Goal: Task Accomplishment & Management: Complete application form

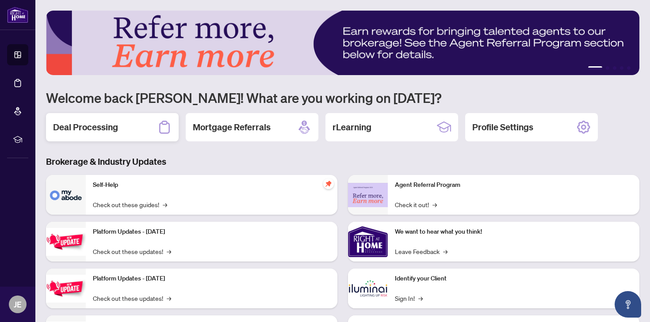
click at [116, 133] on h2 "Deal Processing" at bounding box center [85, 127] width 65 height 12
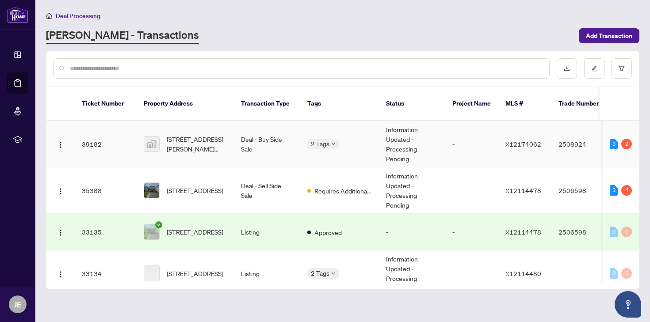
scroll to position [179, 0]
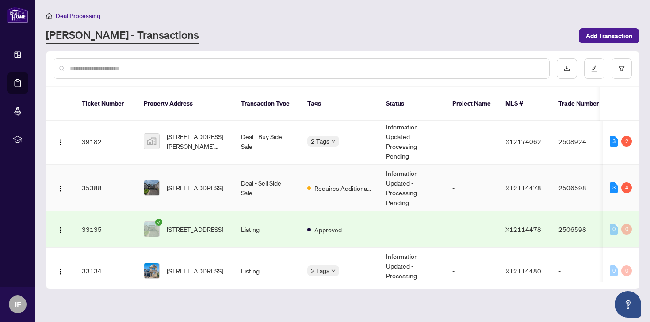
click at [188, 165] on td "[STREET_ADDRESS]" at bounding box center [185, 188] width 97 height 46
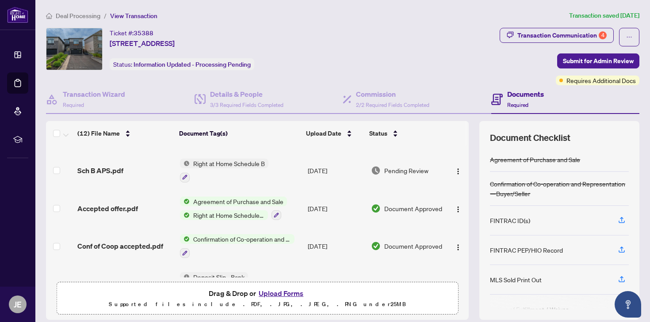
scroll to position [310, 0]
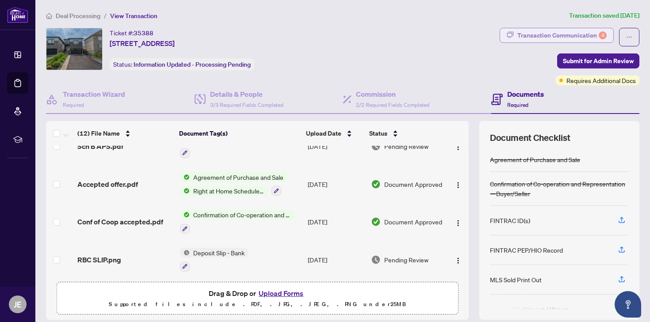
click at [574, 39] on div "Transaction Communication 4" at bounding box center [561, 35] width 89 height 14
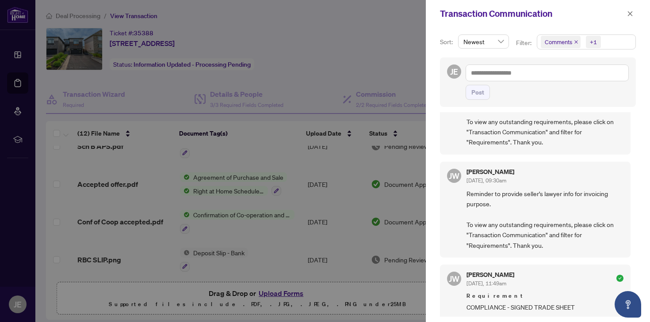
scroll to position [0, 0]
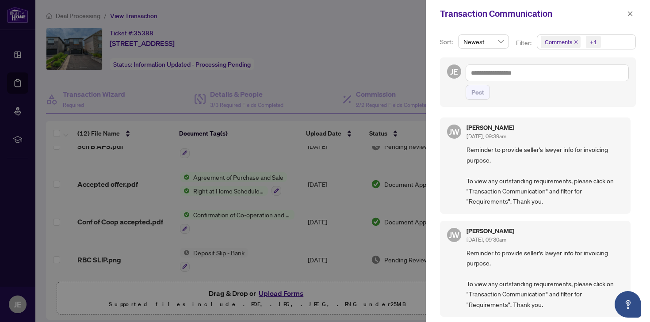
click at [276, 41] on div at bounding box center [325, 161] width 650 height 322
click at [317, 46] on div at bounding box center [325, 161] width 650 height 322
click at [632, 11] on icon "close" at bounding box center [630, 14] width 6 height 6
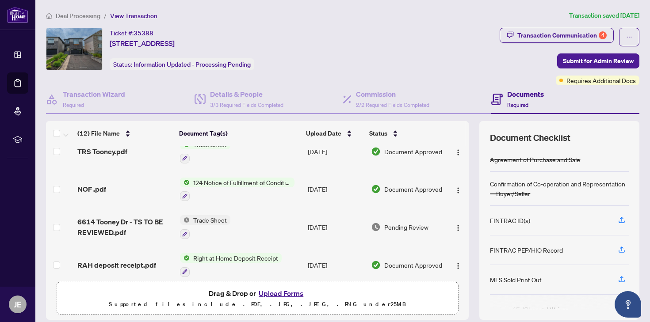
scroll to position [115, 0]
click at [115, 222] on span "6614 Tooney Dr - TS TO BE REVIEWED.pdf" at bounding box center [124, 226] width 95 height 21
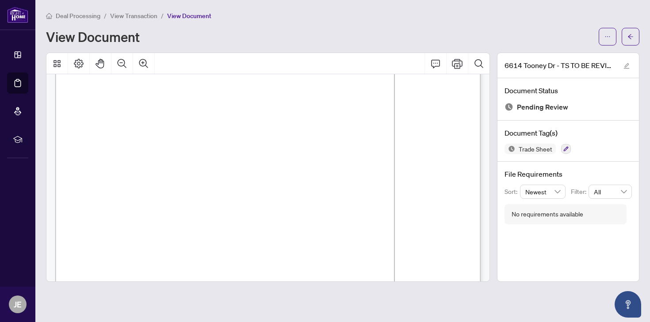
scroll to position [67, 0]
click at [630, 41] on span "button" at bounding box center [631, 37] width 6 height 14
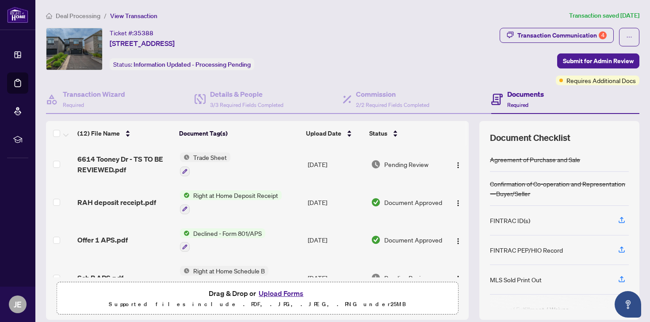
scroll to position [310, 0]
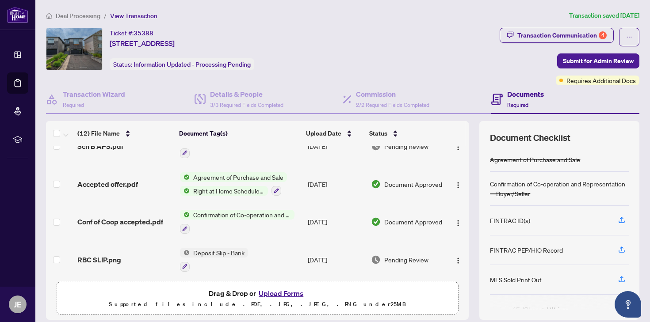
click at [318, 257] on td "[DATE]" at bounding box center [335, 260] width 63 height 38
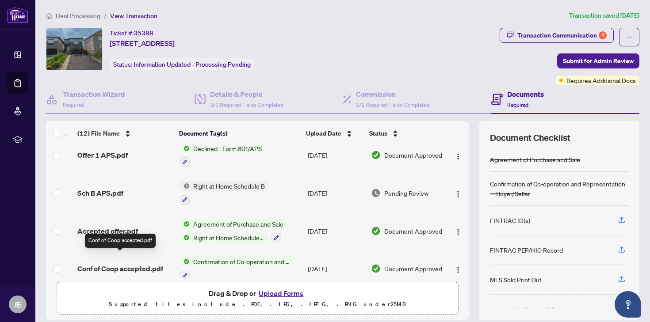
scroll to position [256, 0]
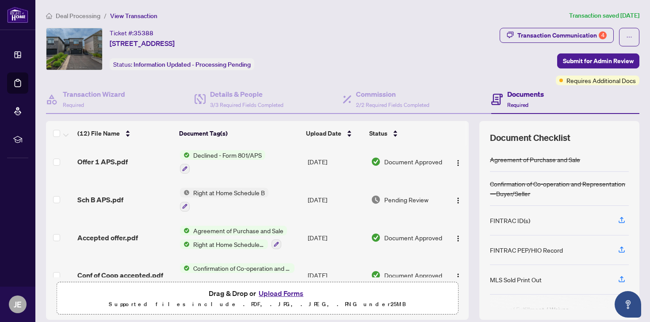
click at [109, 195] on span "Sch B APS.pdf" at bounding box center [100, 200] width 46 height 11
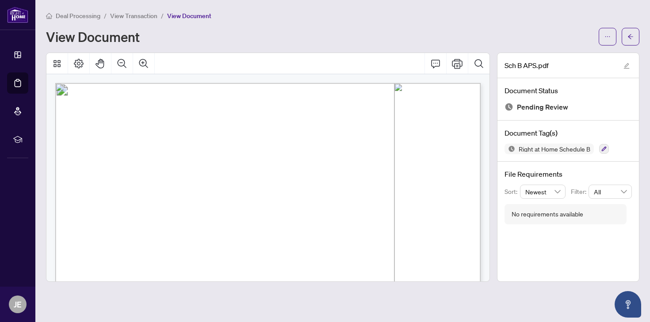
scroll to position [361, 0]
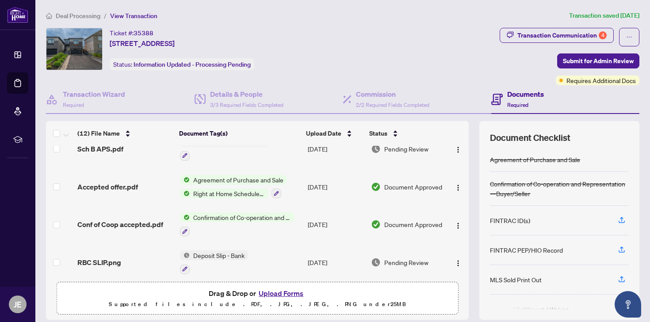
scroll to position [310, 0]
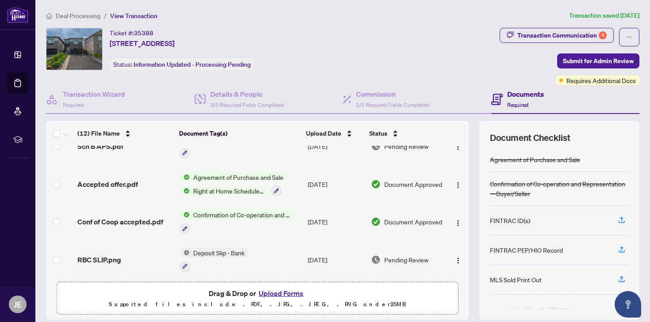
click at [130, 184] on span "Accepted offer.pdf" at bounding box center [107, 184] width 61 height 11
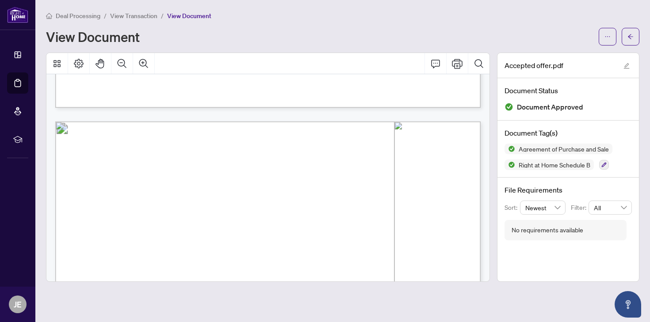
scroll to position [3246, 0]
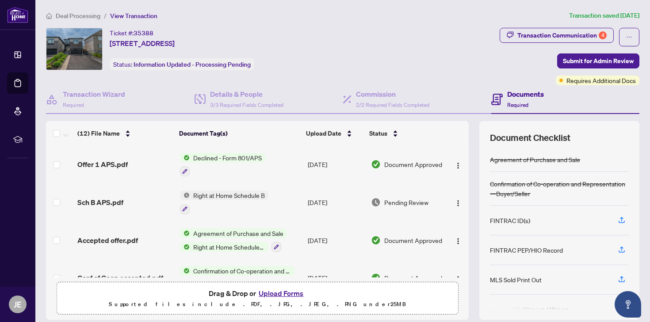
scroll to position [253, 0]
click at [454, 206] on button "button" at bounding box center [458, 203] width 14 height 14
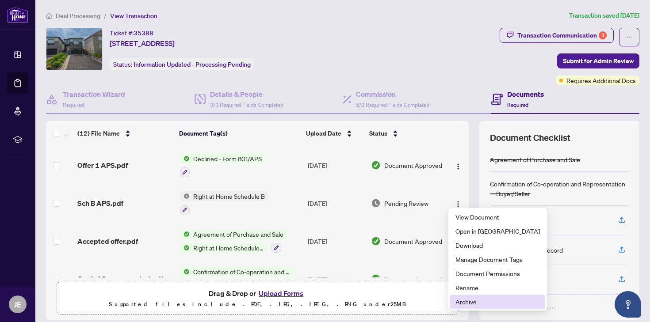
click at [468, 297] on span "Archive" at bounding box center [498, 302] width 84 height 10
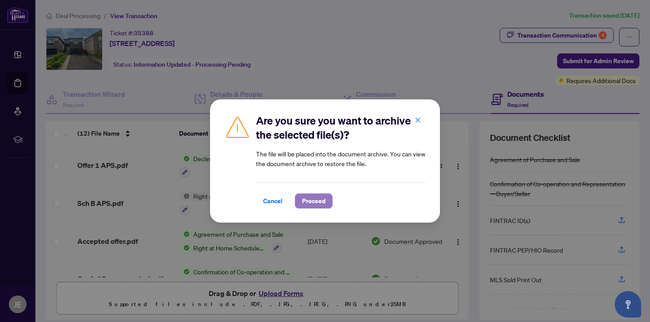
click at [325, 207] on span "Proceed" at bounding box center [313, 201] width 23 height 14
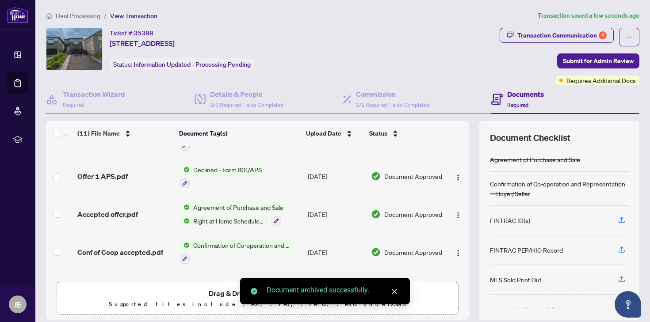
scroll to position [239, 0]
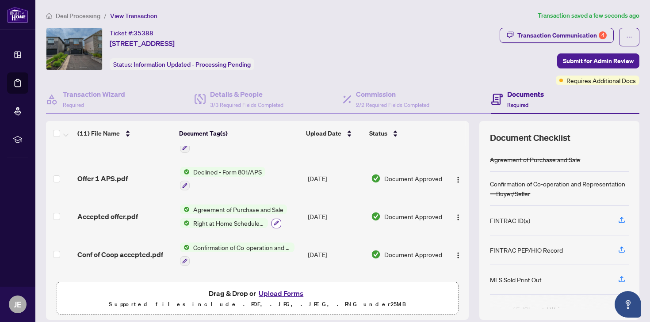
click at [276, 221] on icon "button" at bounding box center [276, 223] width 5 height 5
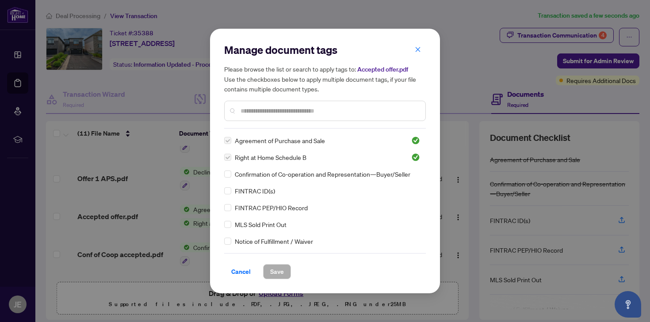
click at [275, 109] on input "text" at bounding box center [330, 111] width 178 height 10
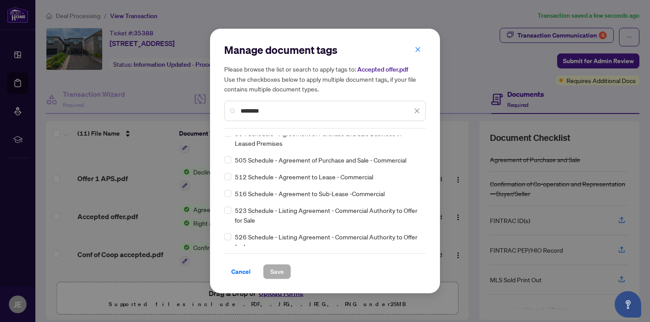
scroll to position [354, 0]
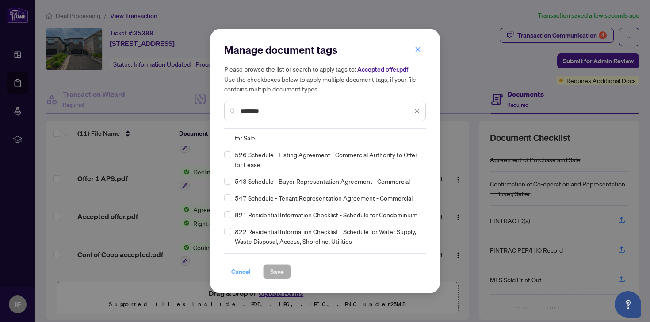
type input "********"
click at [242, 276] on span "Cancel" at bounding box center [240, 272] width 19 height 14
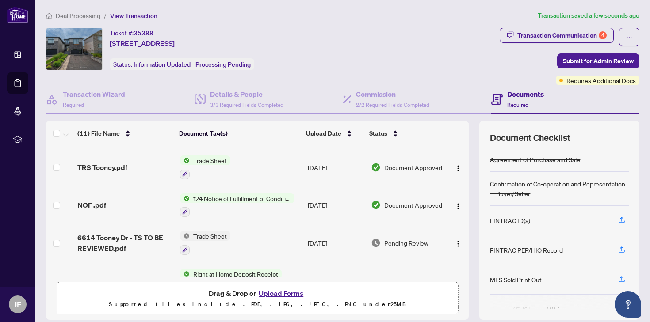
scroll to position [96, 0]
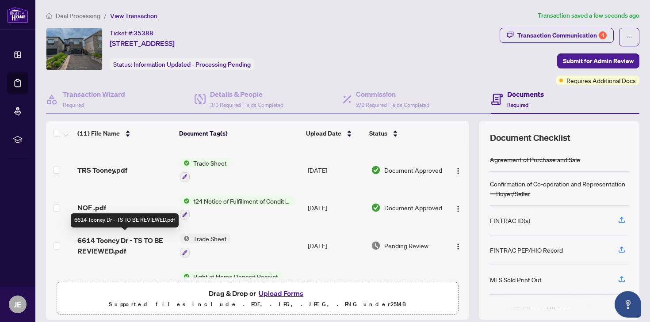
click at [149, 252] on span "6614 Tooney Dr - TS TO BE REVIEWED.pdf" at bounding box center [124, 245] width 95 height 21
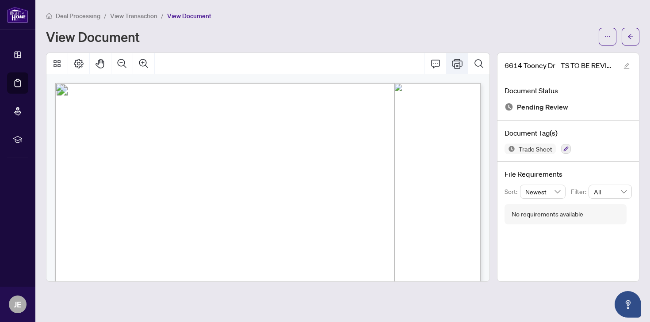
click at [457, 60] on icon "Print" at bounding box center [457, 64] width 11 height 10
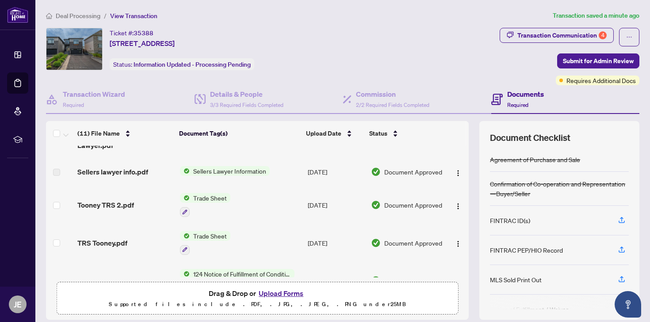
scroll to position [24, 0]
click at [130, 173] on span "Sellers lawyer info.pdf" at bounding box center [112, 171] width 71 height 11
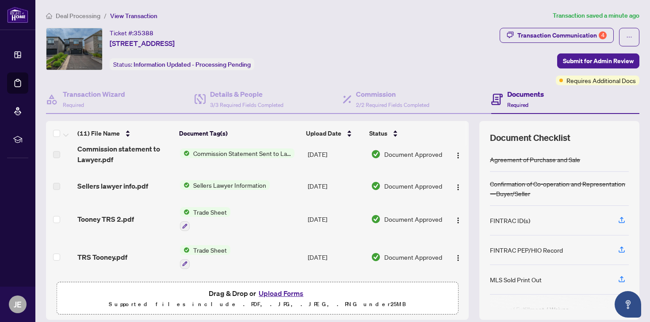
scroll to position [0, 0]
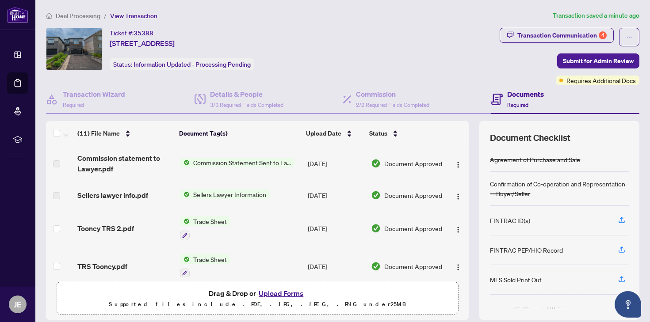
click at [211, 195] on span "Sellers Lawyer Information" at bounding box center [230, 195] width 80 height 10
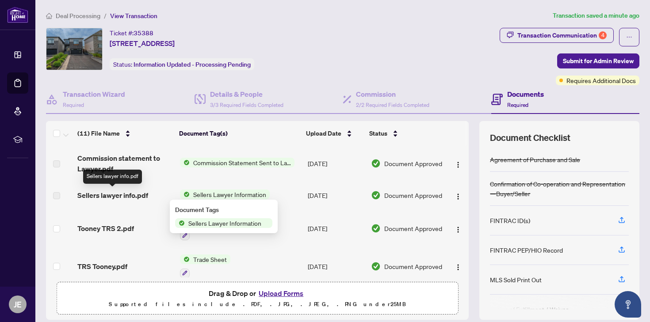
click at [130, 202] on td "Sellers lawyer info.pdf" at bounding box center [125, 195] width 102 height 28
click at [132, 198] on span "Sellers lawyer info.pdf" at bounding box center [112, 195] width 71 height 11
click at [104, 195] on span "Sellers lawyer info.pdf" at bounding box center [112, 195] width 71 height 11
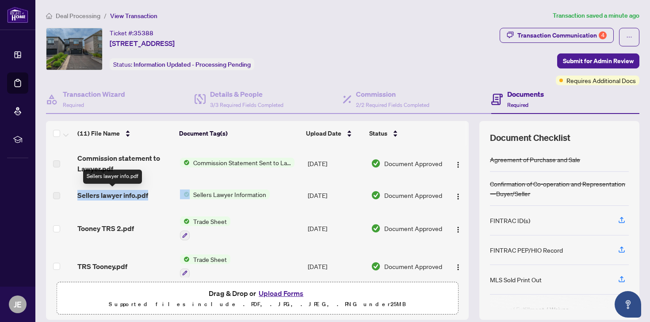
click at [104, 195] on span "Sellers lawyer info.pdf" at bounding box center [112, 195] width 71 height 11
click at [221, 191] on span "Sellers Lawyer Information" at bounding box center [230, 195] width 80 height 10
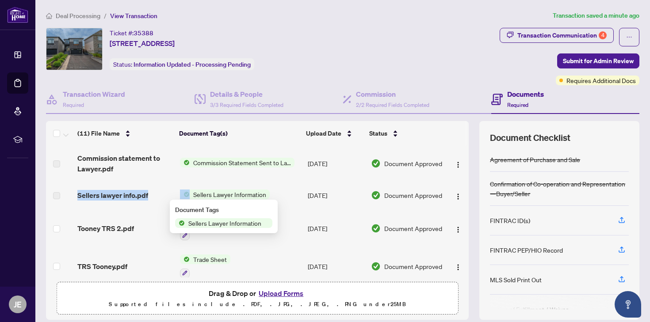
click at [220, 192] on span "Sellers Lawyer Information" at bounding box center [230, 195] width 80 height 10
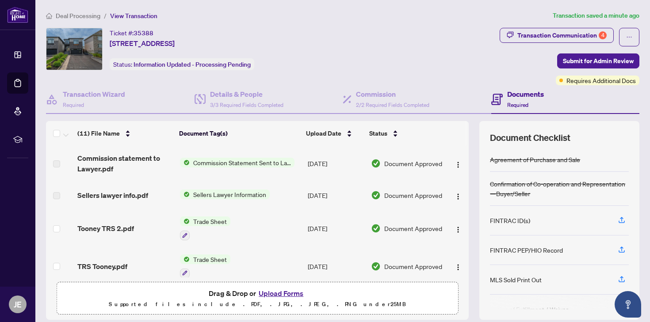
click at [286, 240] on td "Trade Sheet" at bounding box center [240, 229] width 128 height 38
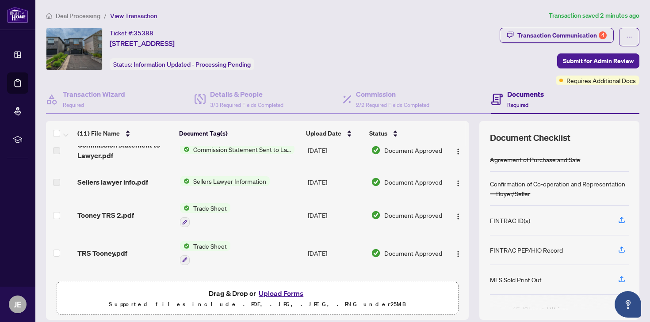
scroll to position [14, 0]
click at [425, 183] on span "Document Approved" at bounding box center [413, 182] width 58 height 10
click at [455, 183] on img "button" at bounding box center [458, 183] width 7 height 7
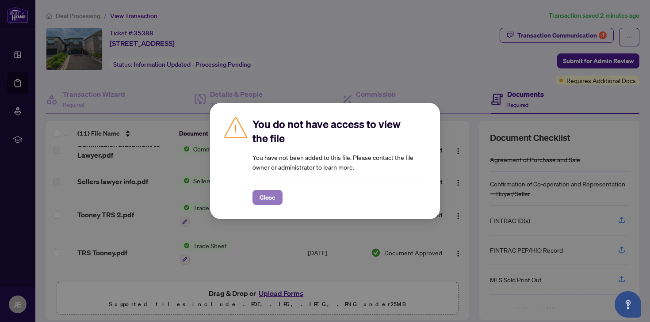
click at [263, 199] on span "Close" at bounding box center [268, 198] width 16 height 14
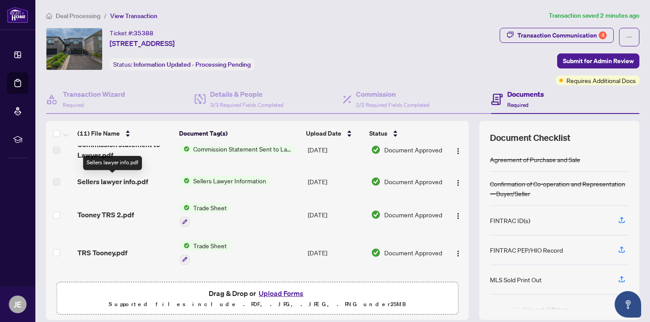
click at [114, 183] on span "Sellers lawyer info.pdf" at bounding box center [112, 181] width 71 height 11
click at [57, 183] on label at bounding box center [56, 182] width 7 height 10
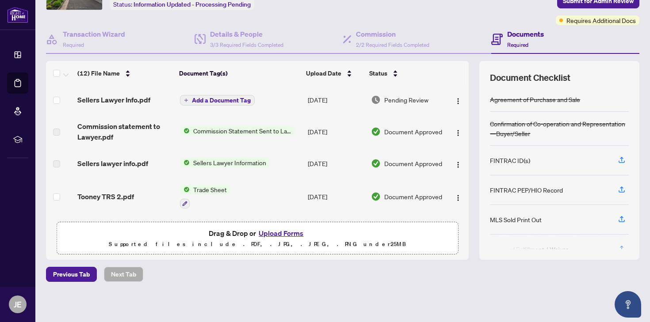
scroll to position [61, 0]
click at [227, 102] on span "Add a Document Tag" at bounding box center [221, 100] width 59 height 6
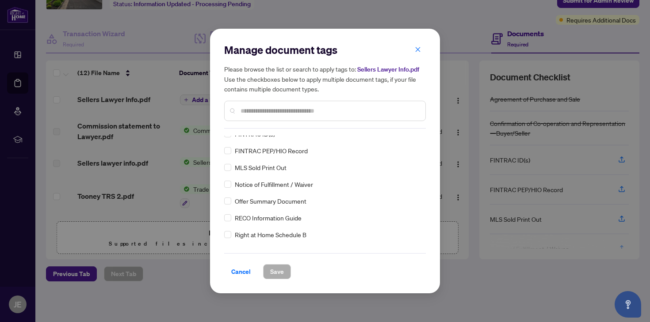
scroll to position [41, 0]
click at [274, 116] on div at bounding box center [325, 111] width 202 height 20
click at [298, 109] on input "text" at bounding box center [330, 111] width 178 height 10
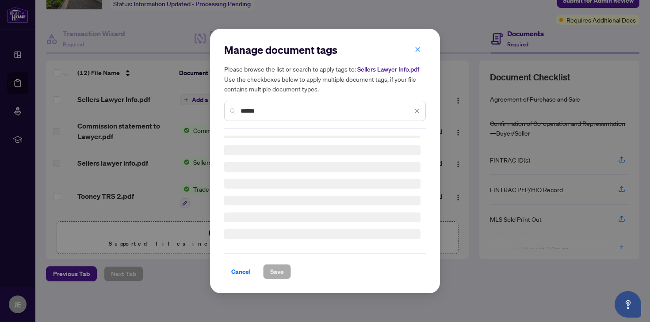
scroll to position [0, 0]
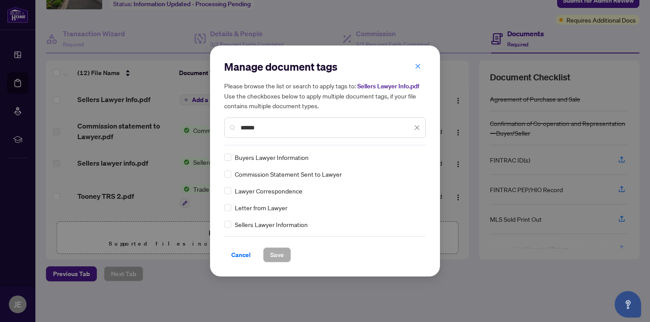
type input "******"
click at [244, 226] on span "Sellers Lawyer Information" at bounding box center [271, 225] width 73 height 10
click at [282, 256] on span "Save" at bounding box center [277, 255] width 14 height 14
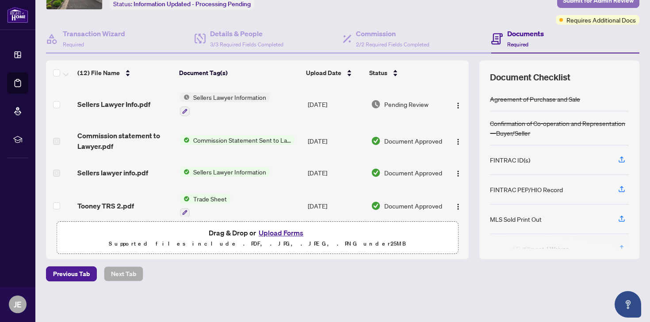
click at [579, 2] on span "Submit for Admin Review" at bounding box center [598, 0] width 71 height 14
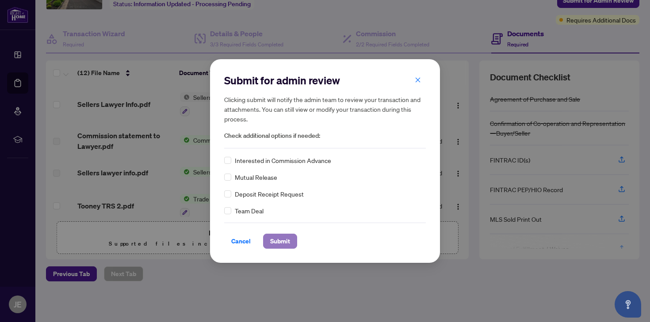
click at [285, 239] on span "Submit" at bounding box center [280, 241] width 20 height 14
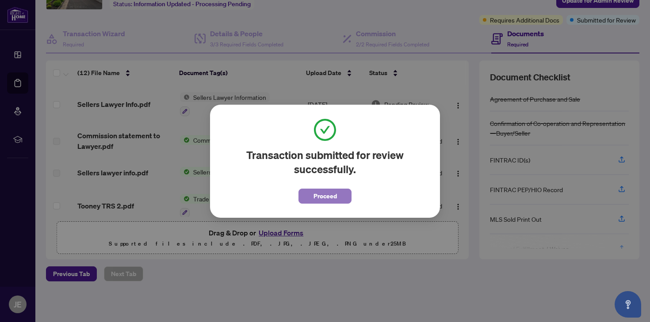
click at [343, 201] on button "Proceed" at bounding box center [325, 196] width 53 height 15
